Goal: Task Accomplishment & Management: Manage account settings

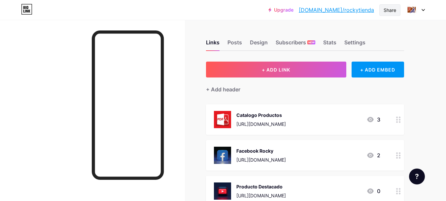
click at [395, 10] on div "Share" at bounding box center [390, 10] width 13 height 7
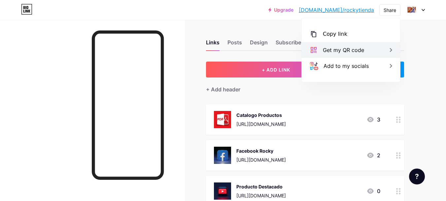
click at [350, 51] on div "Get my QR code" at bounding box center [343, 50] width 41 height 8
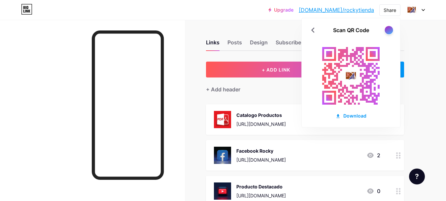
click at [390, 28] on div at bounding box center [389, 30] width 8 height 8
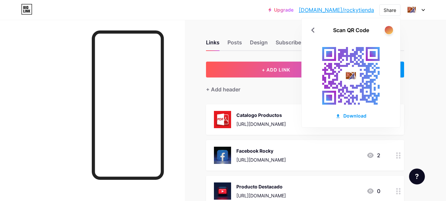
click at [389, 29] on div at bounding box center [389, 30] width 8 height 8
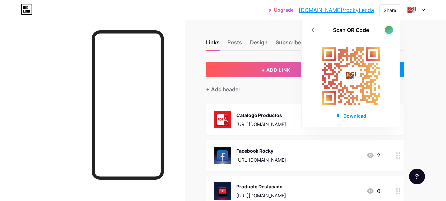
click at [389, 29] on div at bounding box center [389, 30] width 8 height 8
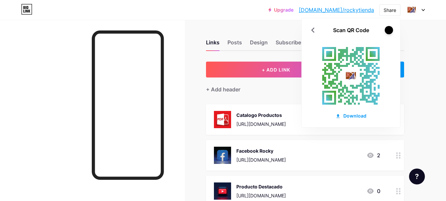
click at [389, 29] on div at bounding box center [389, 30] width 8 height 8
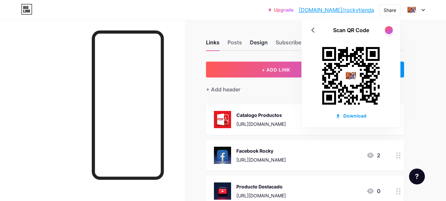
click at [259, 42] on div "Design" at bounding box center [259, 44] width 18 height 12
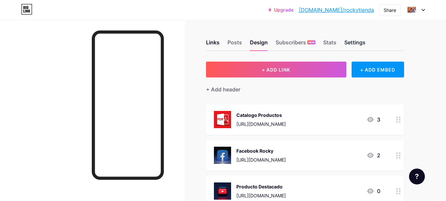
click at [356, 43] on div "Settings" at bounding box center [355, 44] width 21 height 12
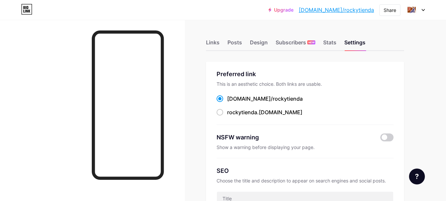
click at [226, 41] on div "Links Posts Design Subscribers NEW Stats Settings" at bounding box center [305, 39] width 198 height 23
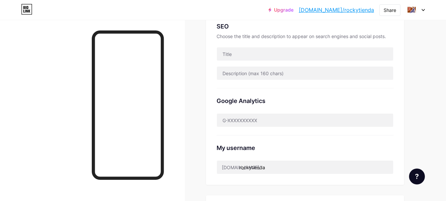
scroll to position [132, 0]
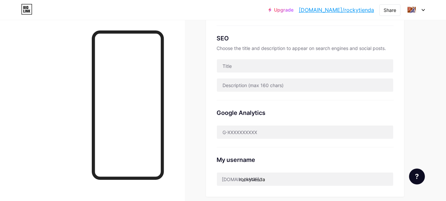
click at [425, 11] on div at bounding box center [415, 10] width 19 height 12
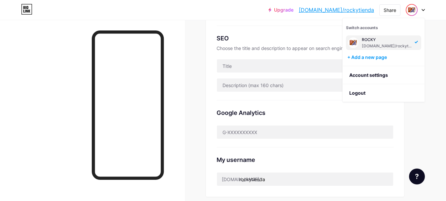
click at [353, 38] on img at bounding box center [353, 42] width 11 height 11
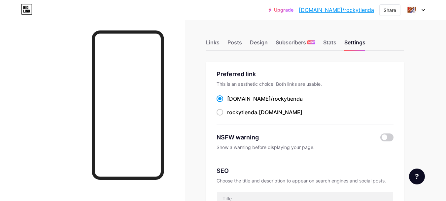
click at [424, 11] on icon at bounding box center [423, 10] width 3 height 2
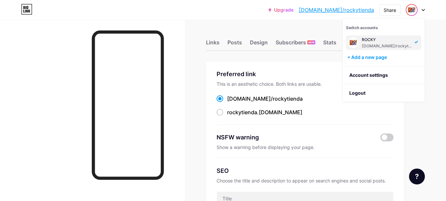
click at [356, 45] on img at bounding box center [353, 42] width 11 height 11
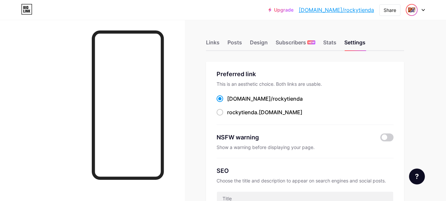
click at [415, 10] on img at bounding box center [412, 10] width 11 height 11
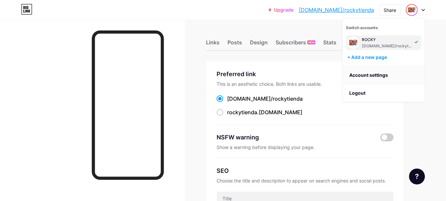
click at [382, 73] on link "Account settings" at bounding box center [384, 75] width 82 height 18
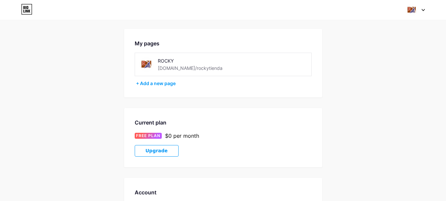
scroll to position [33, 0]
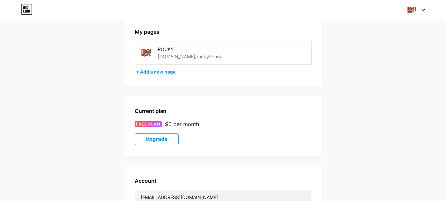
click at [144, 51] on img at bounding box center [146, 52] width 15 height 15
click at [168, 53] on div "ROCKY bio.link/rockytienda" at bounding box center [198, 52] width 81 height 15
click at [138, 50] on div "ROCKY bio.link/rockytienda" at bounding box center [223, 52] width 177 height 23
click at [142, 50] on img at bounding box center [146, 52] width 15 height 15
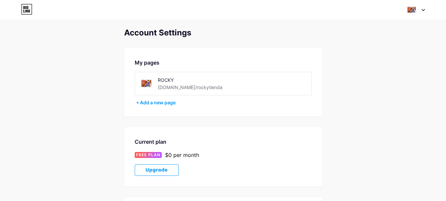
scroll to position [0, 0]
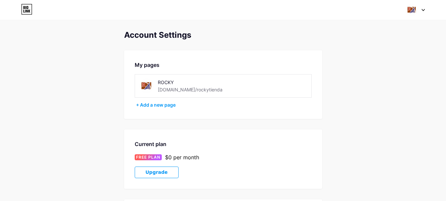
click at [164, 84] on div "ROCKY" at bounding box center [198, 82] width 81 height 7
drag, startPoint x: 164, startPoint y: 84, endPoint x: 142, endPoint y: 93, distance: 23.1
click at [163, 84] on div "ROCKY" at bounding box center [198, 82] width 81 height 7
drag, startPoint x: 140, startPoint y: 93, endPoint x: 148, endPoint y: 97, distance: 8.3
click at [140, 94] on div "ROCKY bio.link/rockytienda" at bounding box center [223, 85] width 177 height 23
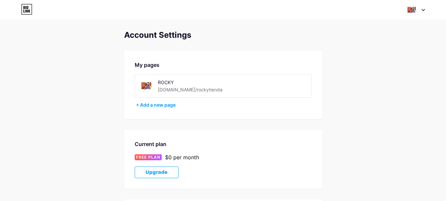
click at [148, 77] on div "ROCKY bio.link/rockytienda" at bounding box center [223, 85] width 177 height 23
click at [423, 12] on div at bounding box center [415, 10] width 19 height 12
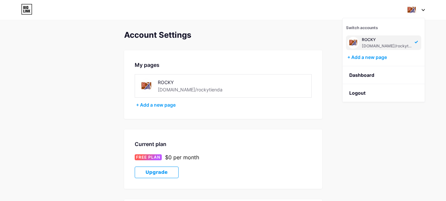
click at [356, 46] on img at bounding box center [354, 43] width 12 height 12
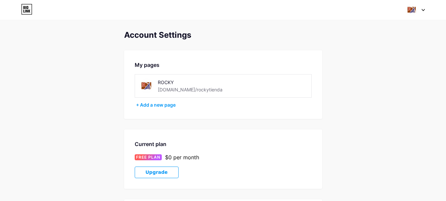
drag, startPoint x: 145, startPoint y: 73, endPoint x: 149, endPoint y: 83, distance: 10.8
click at [145, 73] on div "My pages ROCKY bio.link/rockytienda + Add a new page" at bounding box center [223, 84] width 198 height 68
click at [150, 83] on img at bounding box center [146, 85] width 15 height 15
click at [165, 83] on div "ROCKY" at bounding box center [198, 82] width 81 height 7
click at [148, 89] on img at bounding box center [146, 85] width 15 height 15
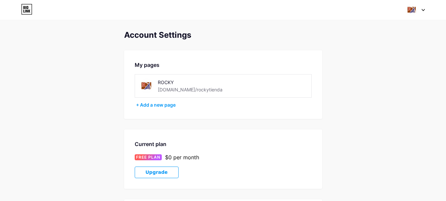
click at [148, 89] on img at bounding box center [146, 85] width 15 height 15
click at [147, 89] on img at bounding box center [146, 85] width 15 height 15
click at [426, 8] on div "Switch accounts ROCKY bio.link/rockytienda + Add a new page Dashboard Logout" at bounding box center [223, 10] width 446 height 12
click at [424, 8] on div at bounding box center [415, 10] width 19 height 12
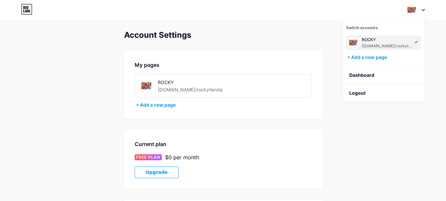
click at [28, 9] on icon at bounding box center [26, 9] width 11 height 11
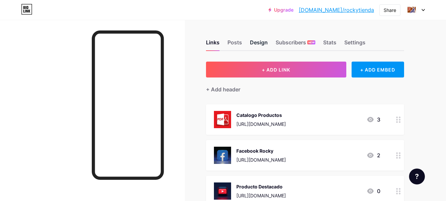
click at [265, 45] on div "Design" at bounding box center [259, 44] width 18 height 12
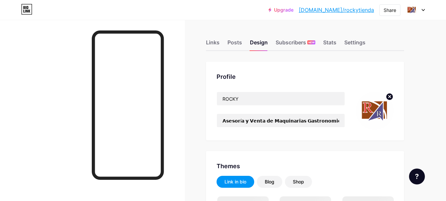
click at [370, 108] on img at bounding box center [375, 111] width 38 height 38
click at [389, 96] on circle at bounding box center [389, 96] width 7 height 7
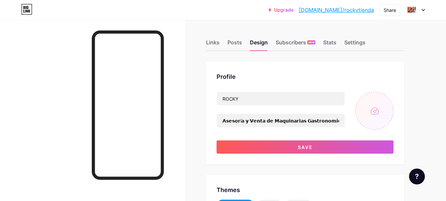
click at [372, 111] on input "file" at bounding box center [375, 111] width 38 height 38
type input "C:\fakepath\Logo2025_2.png"
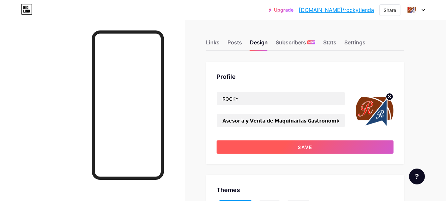
click at [312, 148] on span "Save" at bounding box center [305, 147] width 15 height 6
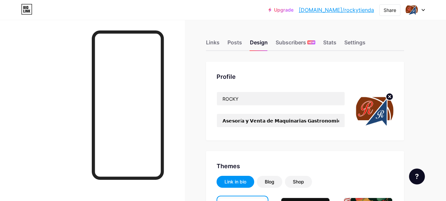
click at [388, 95] on circle at bounding box center [389, 96] width 7 height 7
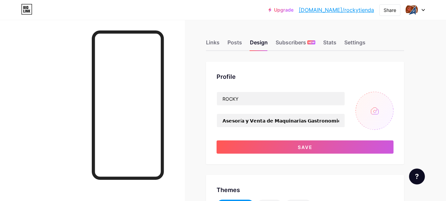
click at [378, 112] on input "file" at bounding box center [375, 111] width 38 height 38
type input "C:\fakepath\Logo2025_2.png"
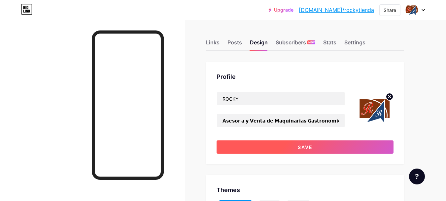
click at [319, 147] on button "Save" at bounding box center [305, 146] width 177 height 13
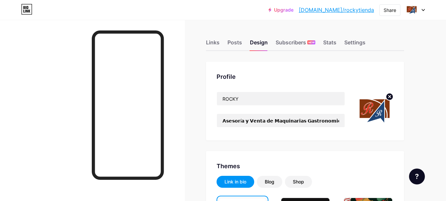
click at [389, 96] on circle at bounding box center [389, 96] width 7 height 7
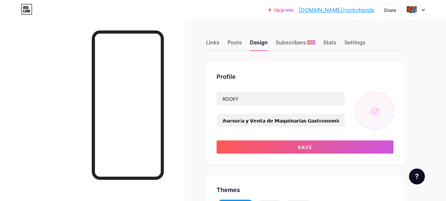
click at [376, 109] on input "file" at bounding box center [375, 111] width 38 height 38
type input "C:\fakepath\Logo2025_2.png"
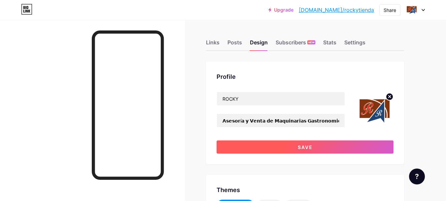
click at [309, 148] on span "Save" at bounding box center [305, 147] width 15 height 6
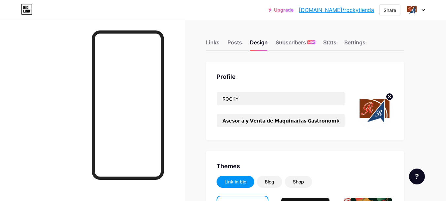
click at [395, 94] on div "Profile ROCKY 𝗔𝘀𝗲𝘀𝗼𝗿í𝗮 𝘆 𝗩𝗲𝗻𝘁𝗮 𝗱𝗲 𝗠𝗮𝗾𝘂𝗶𝗻𝗮𝗿𝗶𝗮𝘀 𝗚𝗮𝘀𝘁𝗿𝗼𝗻𝗼𝗺𝗶𝗰𝗮𝘀 𝗲𝗻 𝗙𝗿𝗶𝗼 𝘆 𝗖𝗮𝗹𝗼𝗿." at bounding box center [305, 100] width 198 height 79
click at [389, 96] on circle at bounding box center [389, 96] width 7 height 7
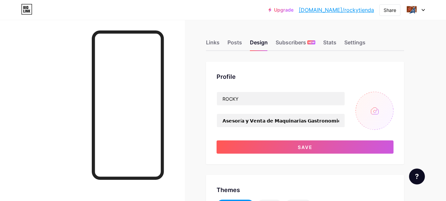
click at [371, 107] on input "file" at bounding box center [375, 111] width 38 height 38
type input "C:\fakepath\Logo2025.png"
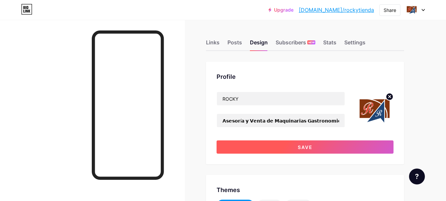
click at [305, 146] on span "Save" at bounding box center [305, 147] width 15 height 6
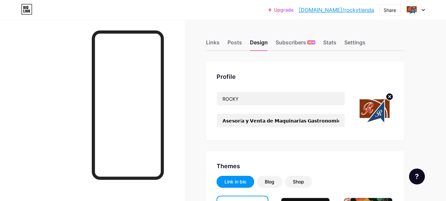
click at [420, 13] on div at bounding box center [415, 10] width 19 height 12
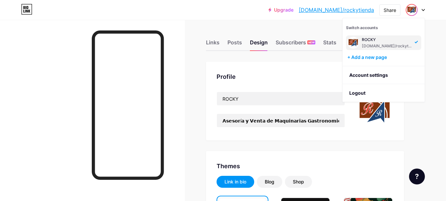
click at [248, 18] on div "Upgrade [DOMAIN_NAME]/rockyt... [DOMAIN_NAME]/rockytienda Share Switch accounts…" at bounding box center [223, 10] width 446 height 20
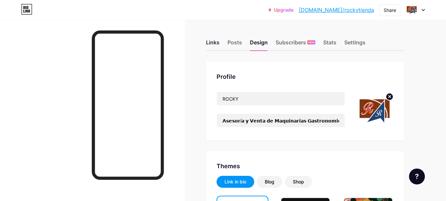
click at [214, 43] on div "Links" at bounding box center [213, 44] width 14 height 12
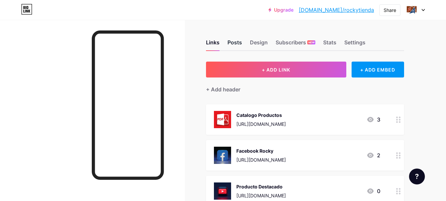
click at [236, 42] on div "Posts" at bounding box center [235, 44] width 15 height 12
click at [256, 42] on div "Design" at bounding box center [259, 44] width 18 height 12
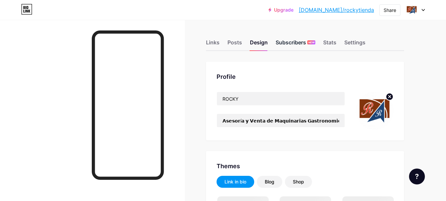
click at [284, 44] on div "Subscribers NEW" at bounding box center [296, 44] width 40 height 12
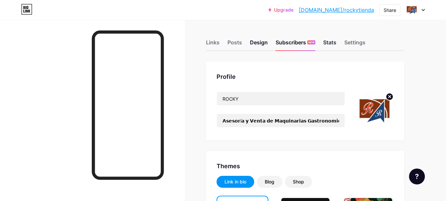
click at [332, 43] on div "Stats" at bounding box center [329, 44] width 13 height 12
click at [356, 42] on div "Settings" at bounding box center [355, 44] width 21 height 12
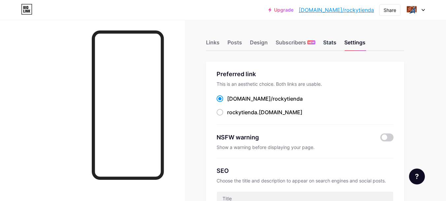
click at [329, 42] on div "Stats" at bounding box center [329, 44] width 13 height 12
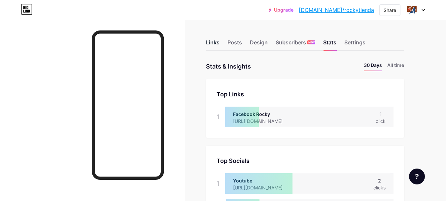
click at [209, 43] on div "Links" at bounding box center [213, 44] width 14 height 12
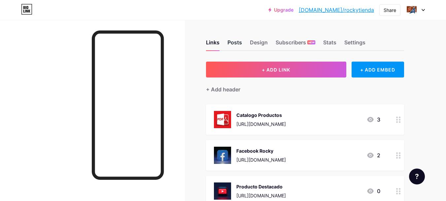
click at [234, 43] on div "Posts" at bounding box center [235, 44] width 15 height 12
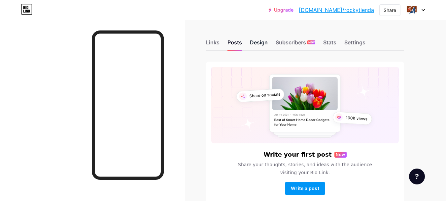
click at [264, 44] on div "Design" at bounding box center [259, 44] width 18 height 12
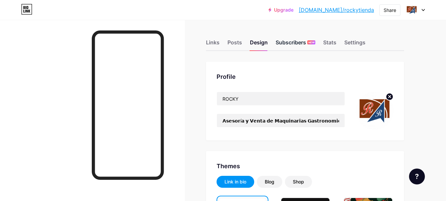
click at [290, 45] on div "Subscribers NEW" at bounding box center [296, 44] width 40 height 12
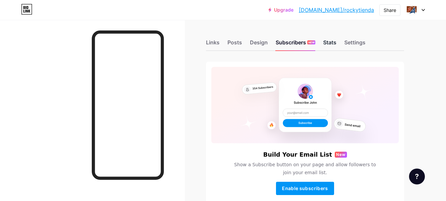
click at [329, 43] on div "Stats" at bounding box center [329, 44] width 13 height 12
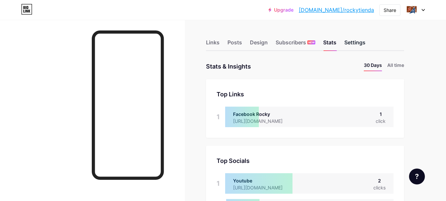
scroll to position [201, 446]
click at [358, 45] on div "Settings" at bounding box center [355, 44] width 21 height 12
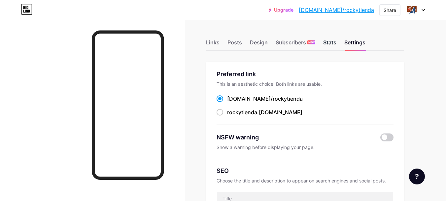
click at [329, 42] on div "Stats" at bounding box center [329, 44] width 13 height 12
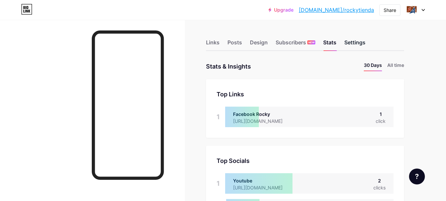
click at [360, 46] on div "Settings" at bounding box center [355, 44] width 21 height 12
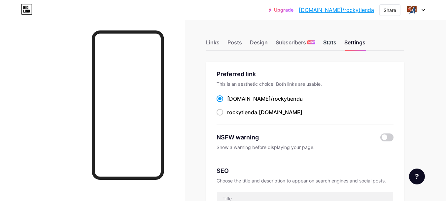
click at [331, 46] on div "Stats" at bounding box center [329, 44] width 13 height 12
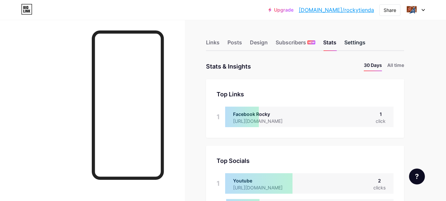
click at [356, 44] on div "Settings" at bounding box center [355, 44] width 21 height 12
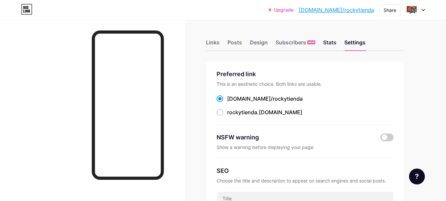
click at [327, 42] on div "Stats" at bounding box center [329, 44] width 13 height 12
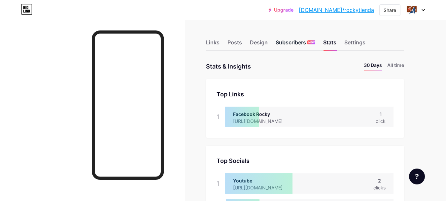
click at [291, 45] on div "Subscribers NEW" at bounding box center [296, 44] width 40 height 12
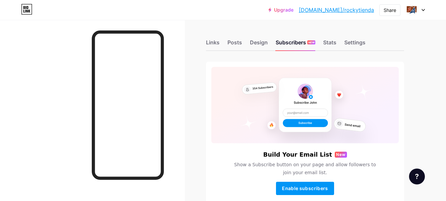
click at [247, 48] on div "Links Posts Design Subscribers NEW Stats Settings" at bounding box center [305, 39] width 198 height 23
click at [255, 43] on div "Design" at bounding box center [259, 44] width 18 height 12
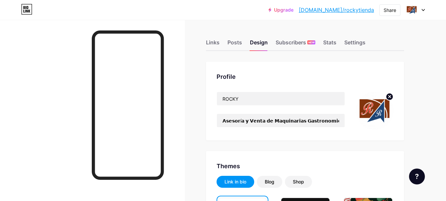
click at [356, 10] on link "[DOMAIN_NAME]/rockytienda" at bounding box center [336, 10] width 75 height 8
click at [208, 43] on div "Links" at bounding box center [213, 44] width 14 height 12
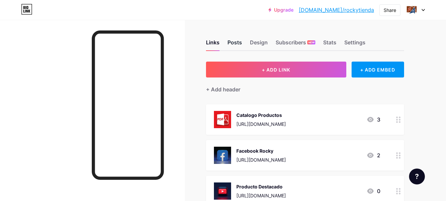
click at [233, 43] on div "Posts" at bounding box center [235, 44] width 15 height 12
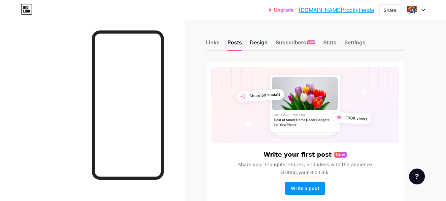
click at [260, 41] on div "Design" at bounding box center [259, 44] width 18 height 12
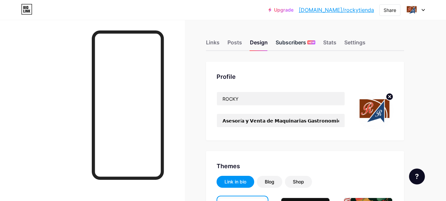
click at [292, 45] on div "Subscribers NEW" at bounding box center [296, 44] width 40 height 12
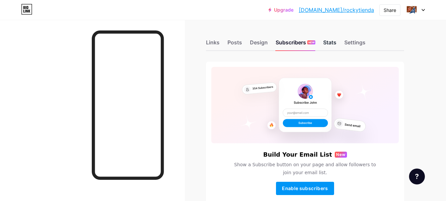
click at [329, 42] on div "Stats" at bounding box center [329, 44] width 13 height 12
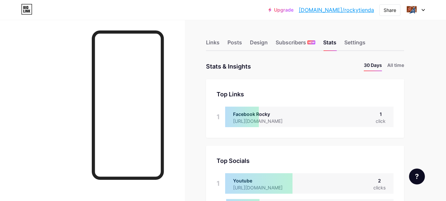
scroll to position [201, 446]
click at [358, 43] on div "Settings" at bounding box center [355, 44] width 21 height 12
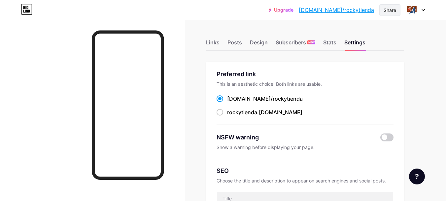
click at [388, 11] on div "Share" at bounding box center [390, 10] width 13 height 7
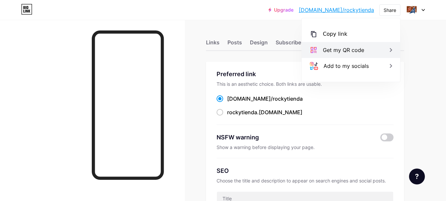
click at [337, 51] on div "Get my QR code" at bounding box center [343, 50] width 41 height 8
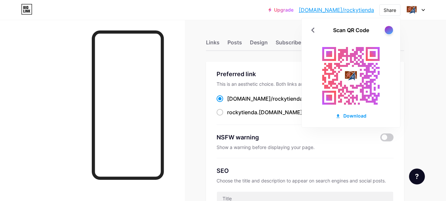
click at [390, 31] on div at bounding box center [389, 30] width 8 height 8
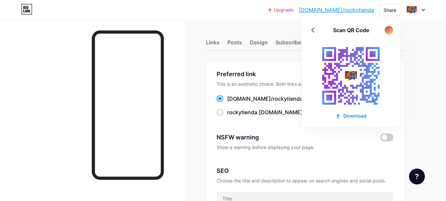
click at [390, 31] on div at bounding box center [389, 30] width 8 height 8
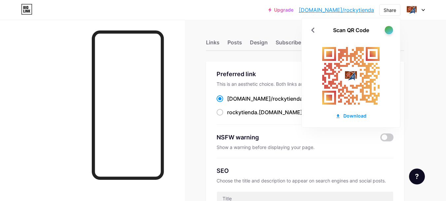
click at [390, 31] on div at bounding box center [389, 30] width 8 height 8
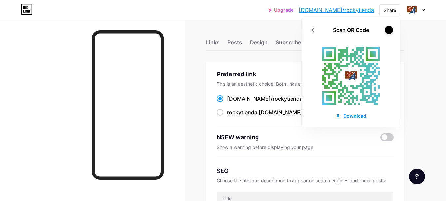
click at [390, 31] on div at bounding box center [389, 30] width 8 height 8
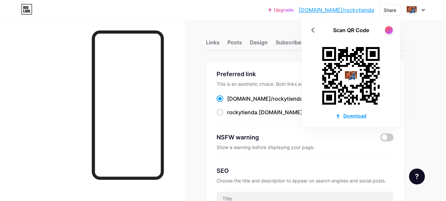
click at [359, 114] on div "Download" at bounding box center [351, 115] width 31 height 7
